Goal: Find specific page/section: Find specific page/section

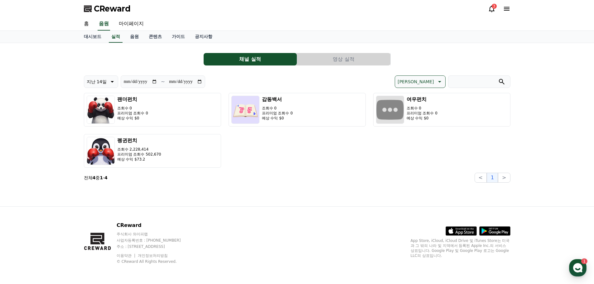
click at [201, 83] on input "**********" at bounding box center [186, 81] width 34 height 7
click at [95, 35] on link "대시보드" at bounding box center [92, 37] width 27 height 12
